Goal: Transaction & Acquisition: Purchase product/service

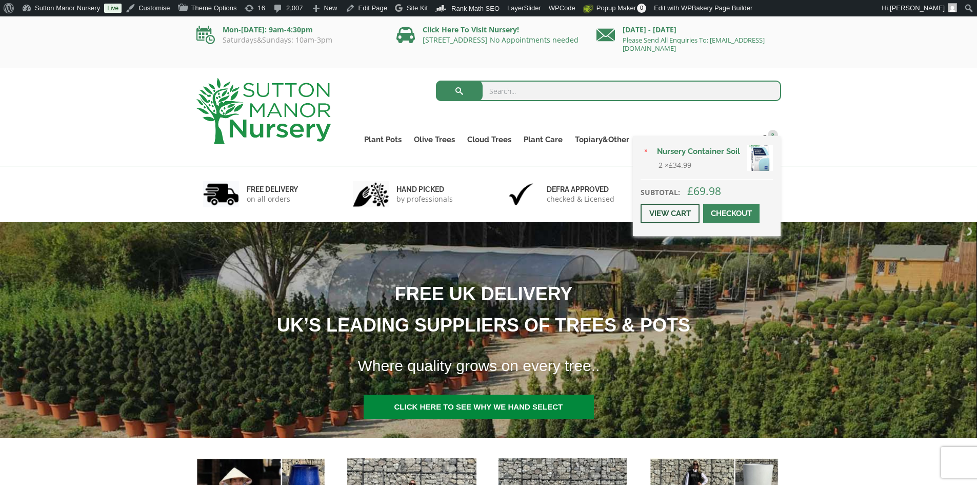
click at [676, 213] on link "View cart" at bounding box center [669, 213] width 59 height 19
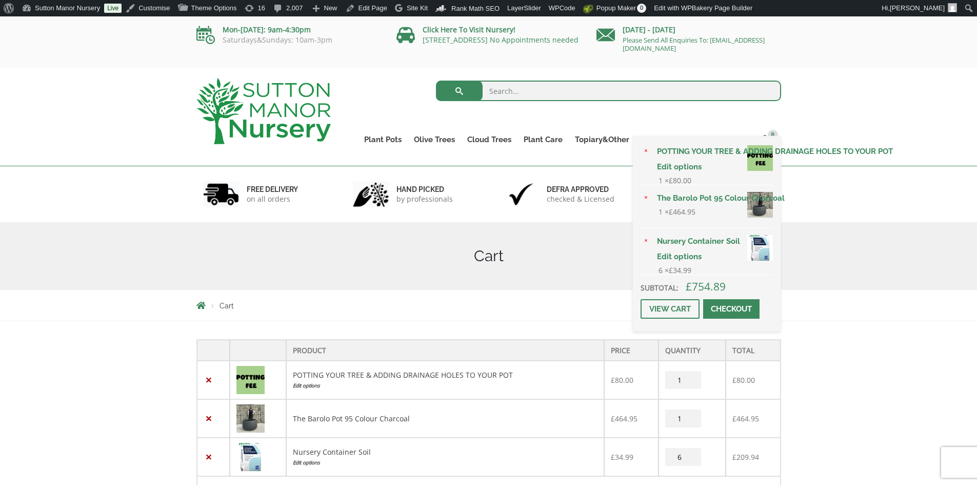
click at [731, 309] on span at bounding box center [731, 309] width 0 height 0
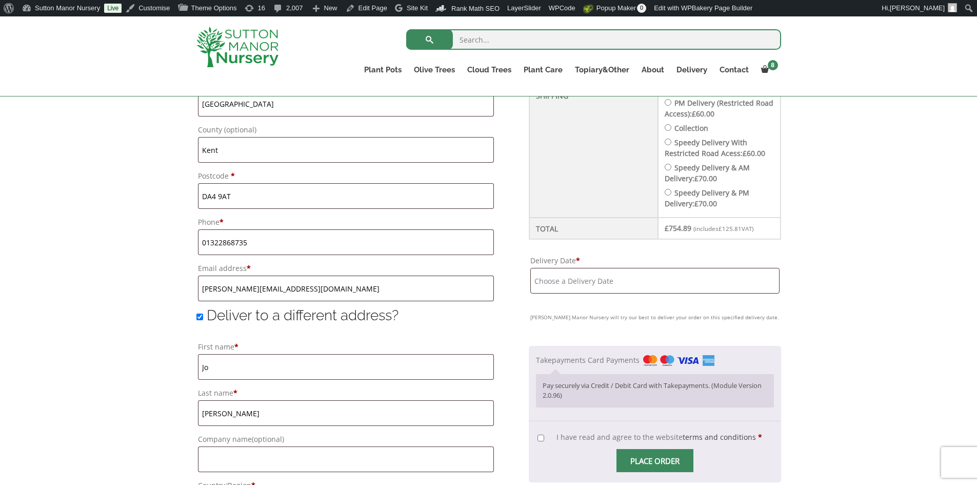
scroll to position [648, 0]
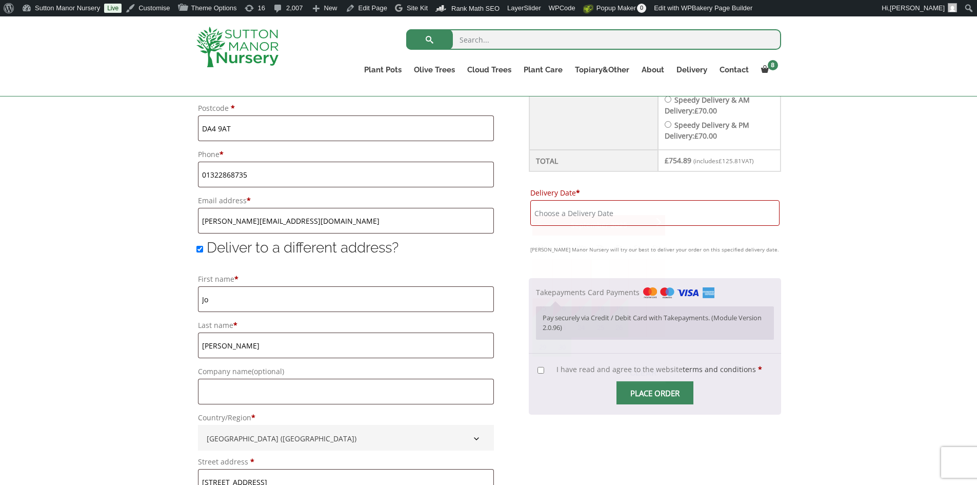
click at [676, 200] on input "Delivery Date *" at bounding box center [654, 213] width 249 height 26
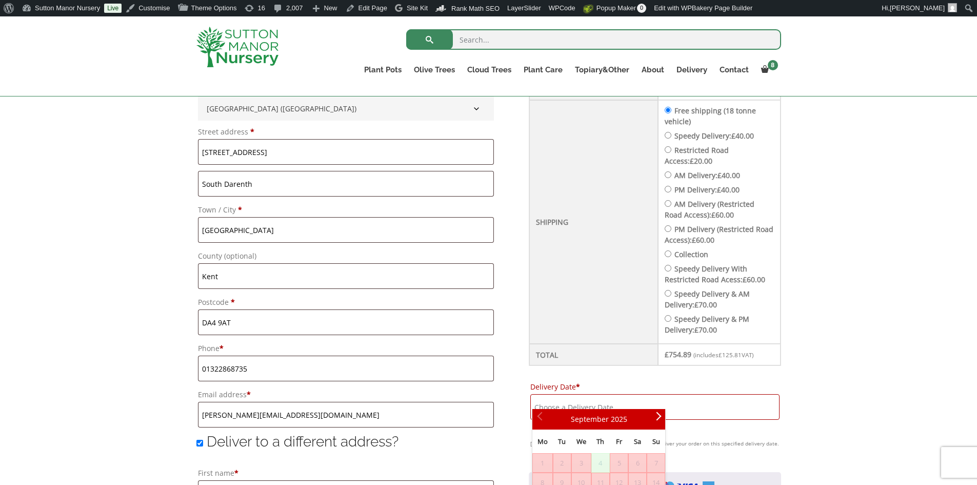
scroll to position [392, 0]
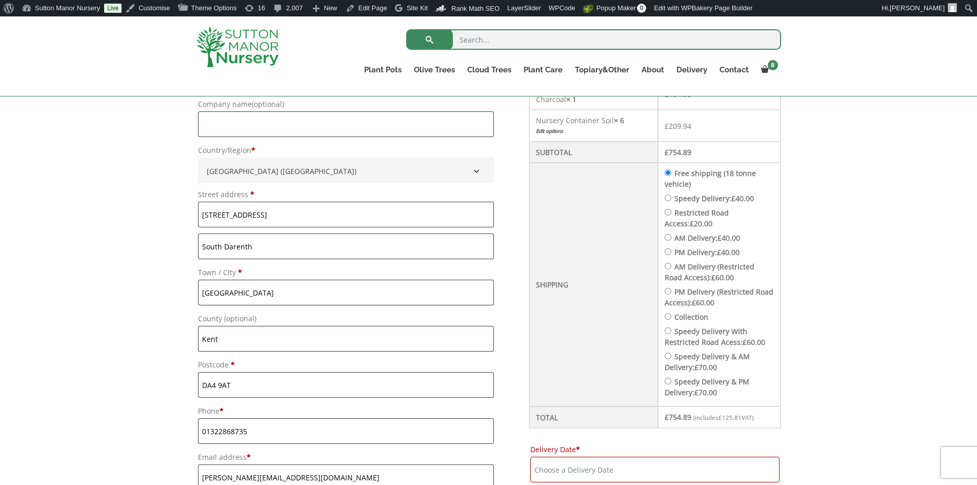
click at [671, 194] on input "Speedy Delivery: £ 40.00" at bounding box center [667, 197] width 7 height 7
radio input "true"
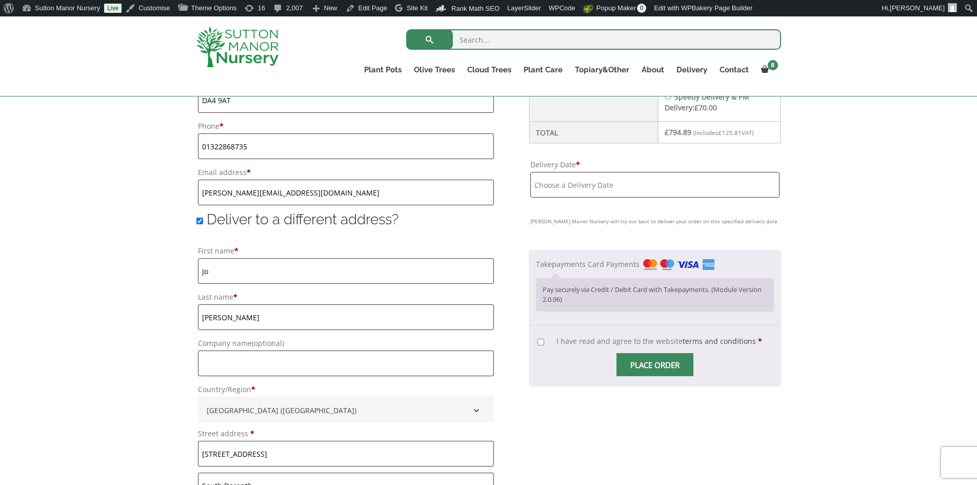
scroll to position [699, 0]
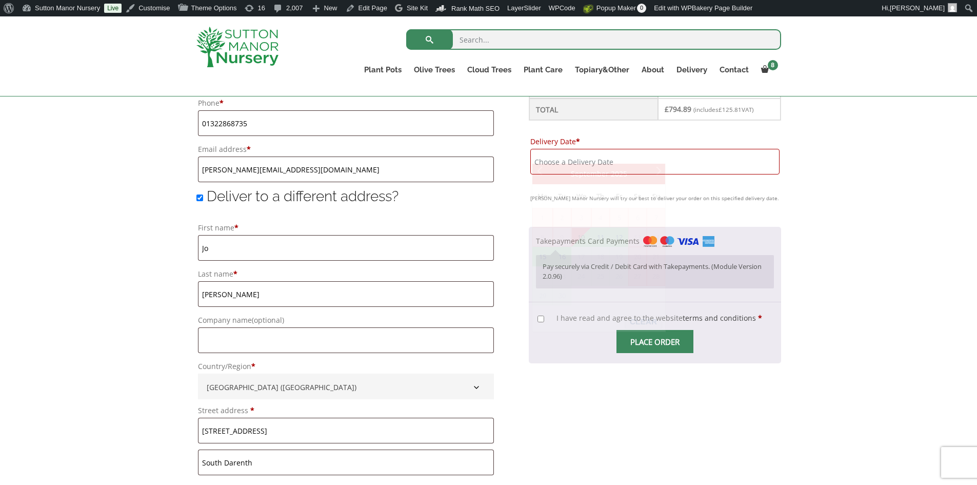
click at [675, 149] on input "Delivery Date *" at bounding box center [654, 162] width 249 height 26
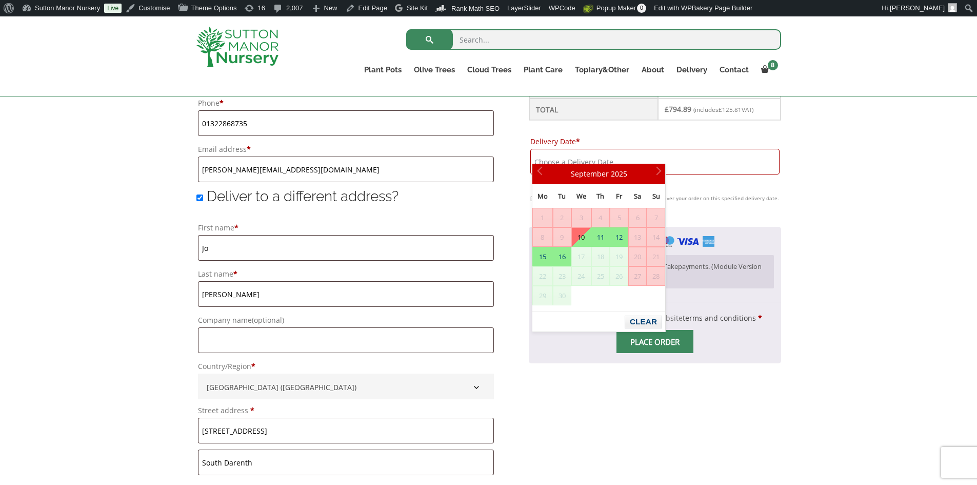
click at [238, 52] on img at bounding box center [237, 47] width 82 height 41
